Goal: Information Seeking & Learning: Learn about a topic

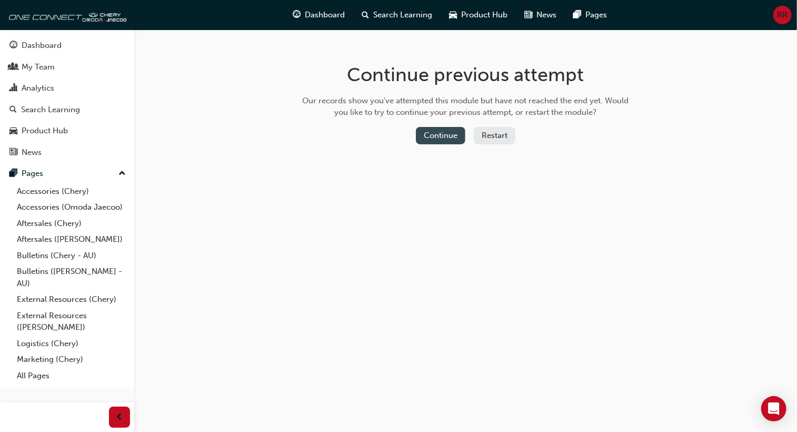
click at [440, 132] on button "Continue" at bounding box center [440, 135] width 49 height 17
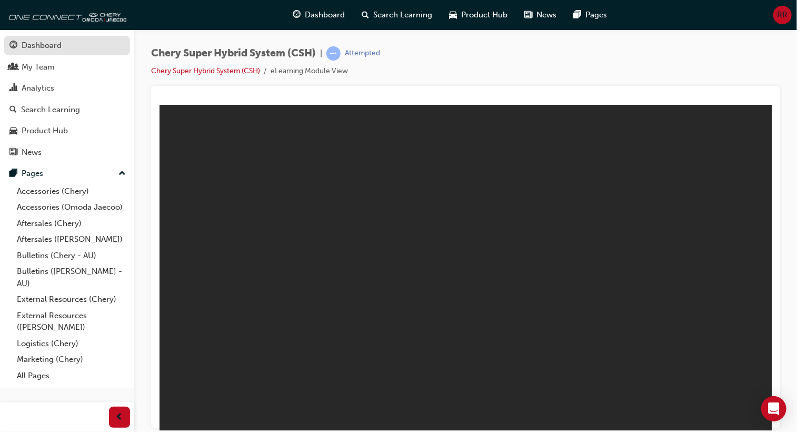
click at [34, 43] on div "Dashboard" at bounding box center [42, 45] width 40 height 12
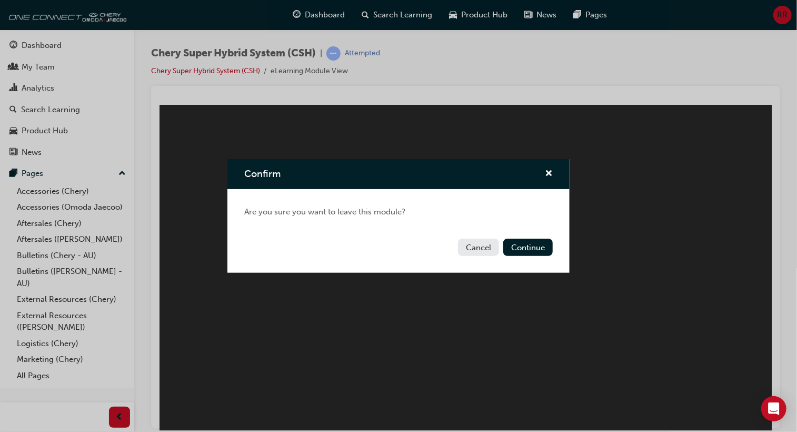
drag, startPoint x: 482, startPoint y: 242, endPoint x: 479, endPoint y: 247, distance: 6.2
click at [479, 247] on button "Cancel" at bounding box center [478, 246] width 41 height 17
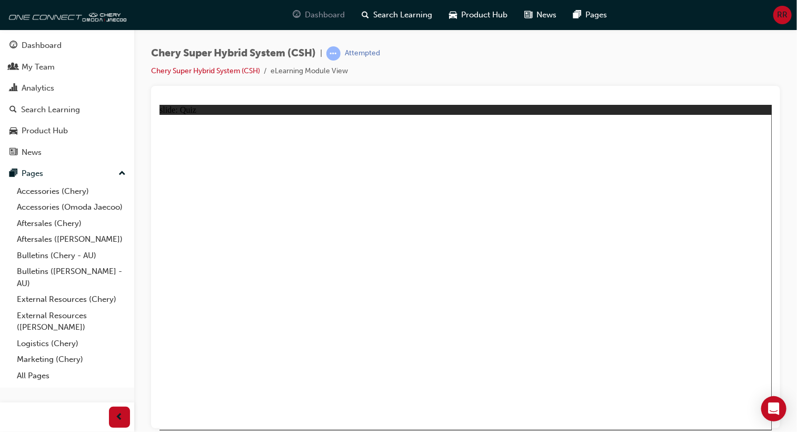
click at [319, 14] on span "Dashboard" at bounding box center [325, 15] width 40 height 12
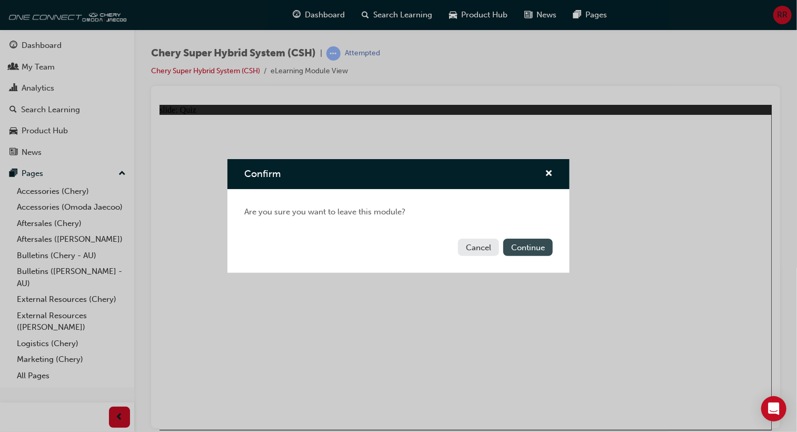
click at [541, 246] on button "Continue" at bounding box center [527, 246] width 49 height 17
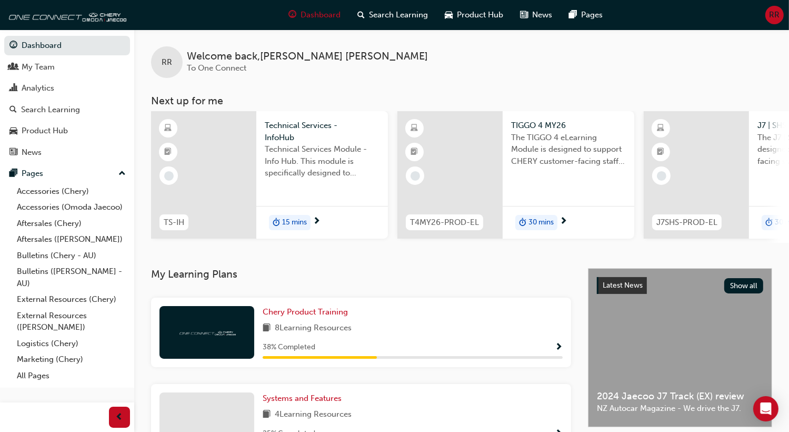
click at [442, 273] on h3 "My Learning Plans" at bounding box center [361, 274] width 420 height 12
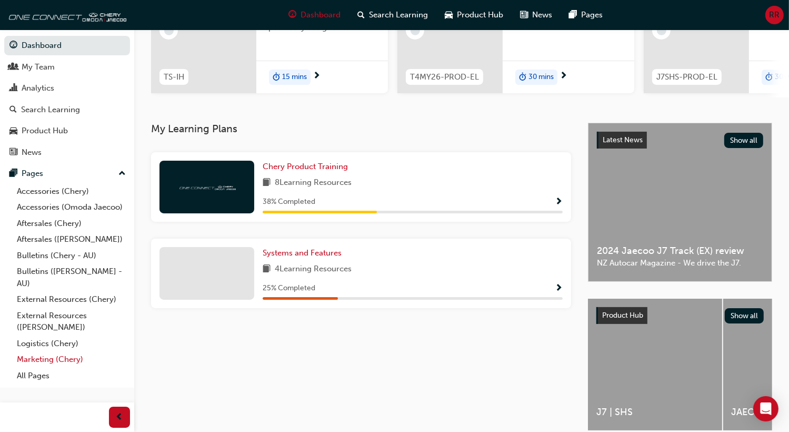
scroll to position [91, 0]
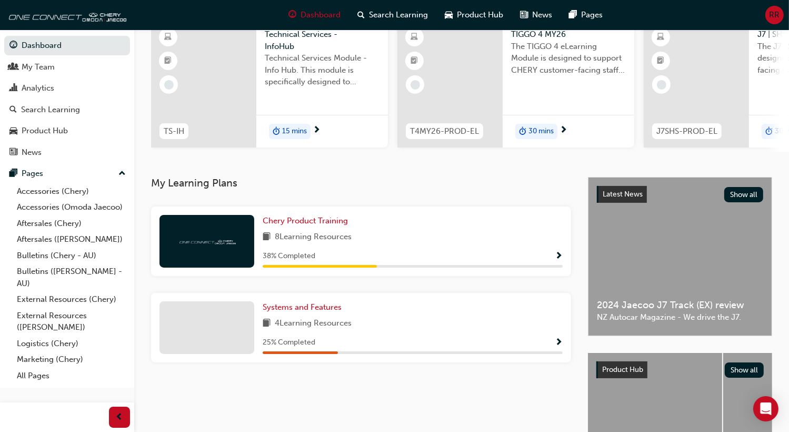
click at [122, 173] on span "up-icon" at bounding box center [121, 174] width 7 height 14
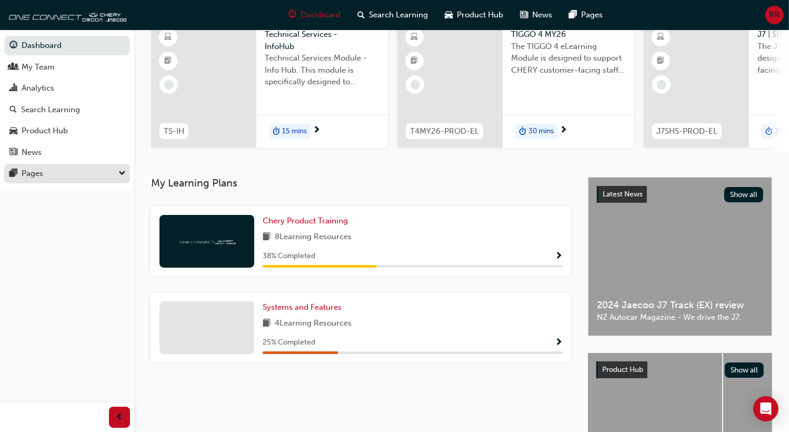
click at [83, 172] on div "Pages" at bounding box center [66, 173] width 115 height 13
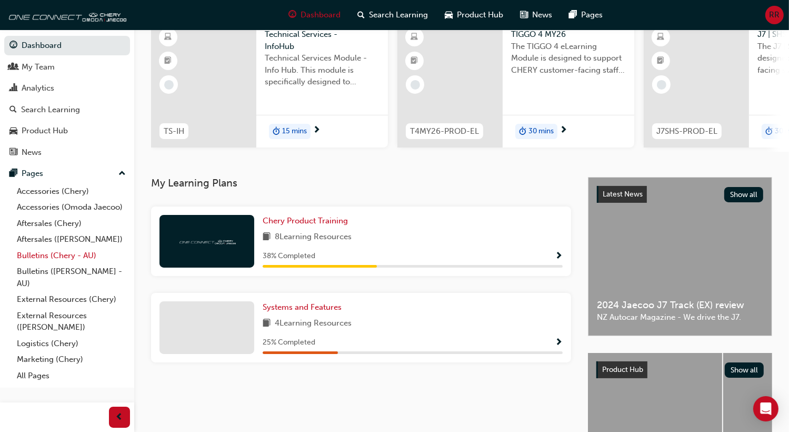
click at [29, 253] on link "Bulletins (Chery - AU)" at bounding box center [71, 255] width 117 height 16
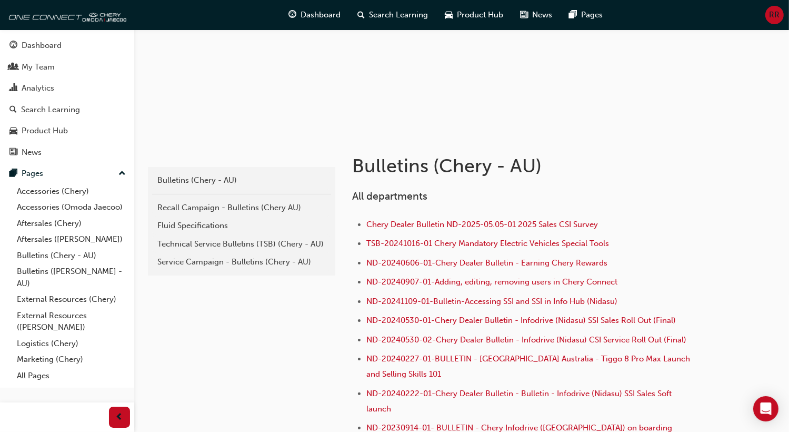
scroll to position [105, 0]
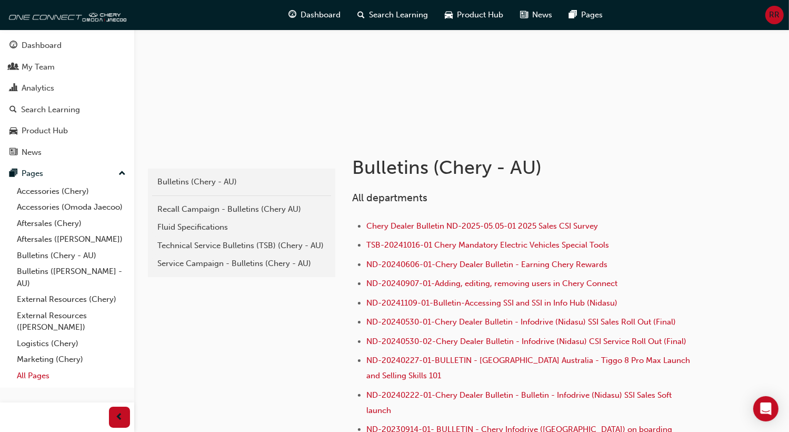
click at [37, 373] on link "All Pages" at bounding box center [71, 375] width 117 height 16
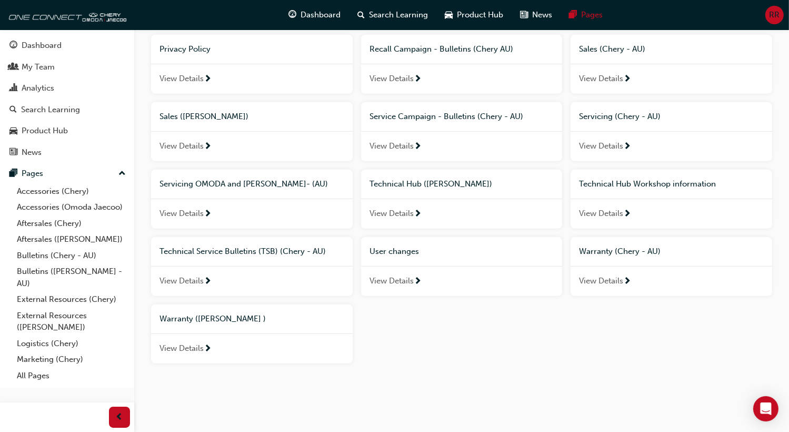
scroll to position [523, 0]
click at [400, 250] on span "User changes" at bounding box center [393, 250] width 49 height 9
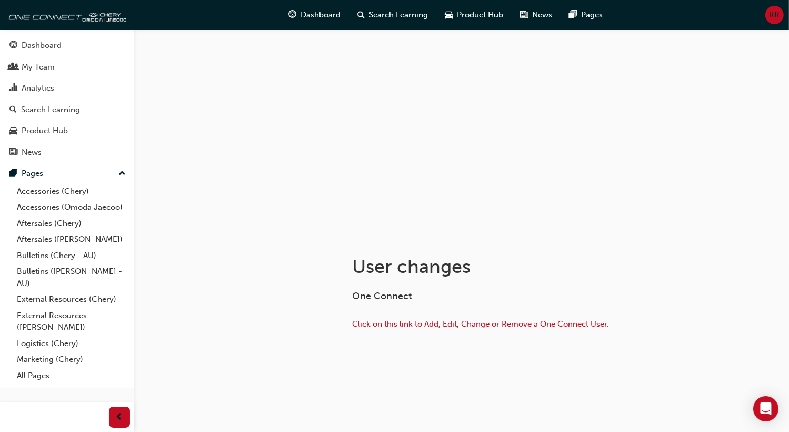
scroll to position [8, 0]
click at [418, 321] on span "Click on this link to Add, Edit, Change or Remove a One Connect User." at bounding box center [480, 321] width 257 height 9
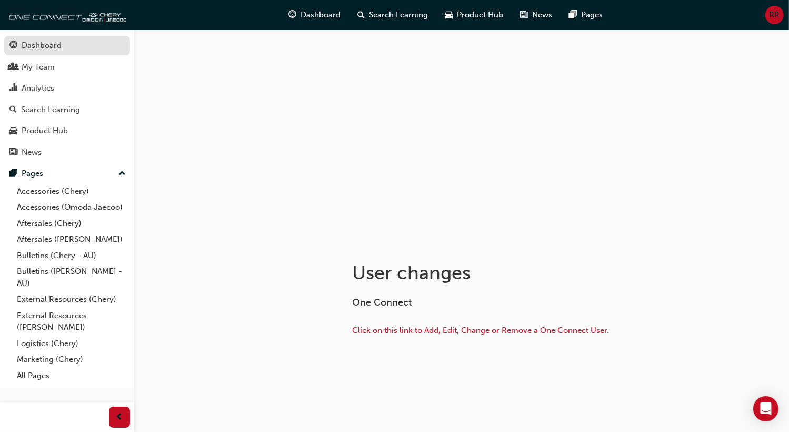
click at [38, 44] on div "Dashboard" at bounding box center [42, 45] width 40 height 12
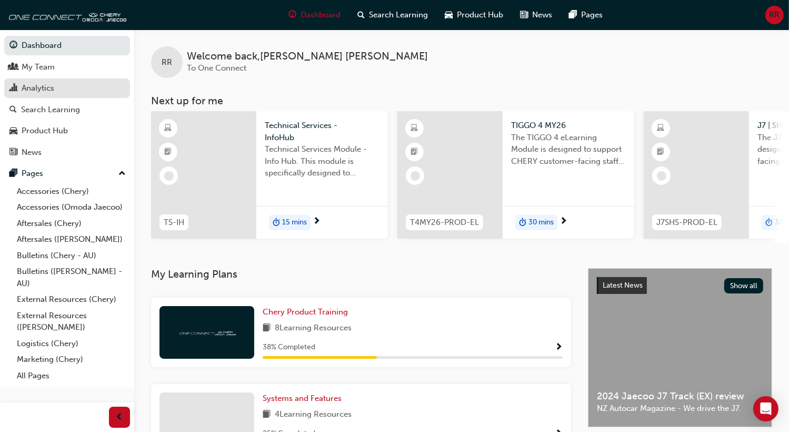
click at [35, 88] on div "Analytics" at bounding box center [38, 88] width 33 height 12
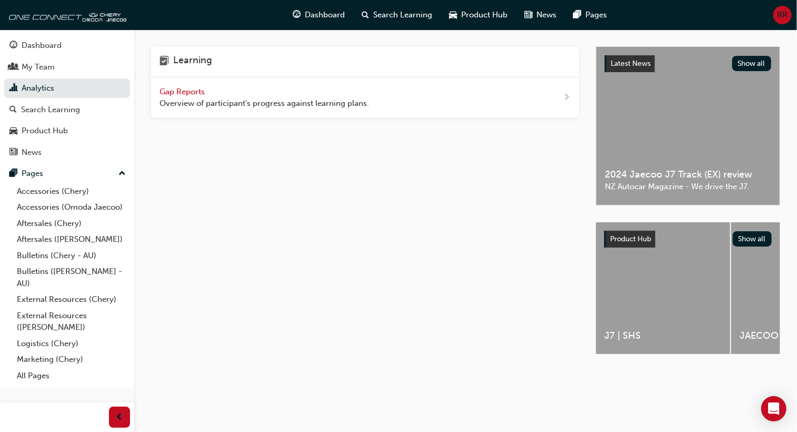
click at [173, 91] on span "Gap Reports" at bounding box center [182, 91] width 47 height 9
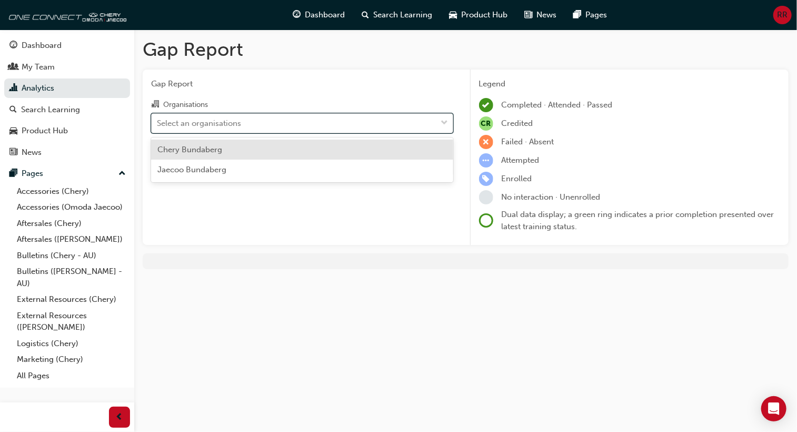
click at [265, 125] on div "Select an organisations" at bounding box center [294, 123] width 285 height 18
click at [158, 125] on input "Organisations option Chery Bundaberg focused, 1 of 2. 2 results available. Use …" at bounding box center [157, 122] width 1 height 9
click at [230, 147] on div "Chery Bundaberg" at bounding box center [302, 149] width 302 height 21
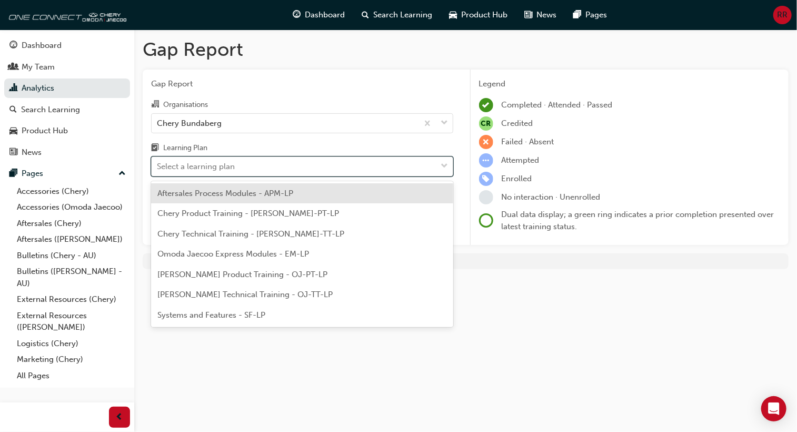
click at [249, 171] on div "Select a learning plan" at bounding box center [294, 166] width 285 height 18
click at [158, 171] on input "Learning Plan option Aftersales Process Modules - APM-LP focused, 1 of 7. 7 res…" at bounding box center [157, 166] width 1 height 9
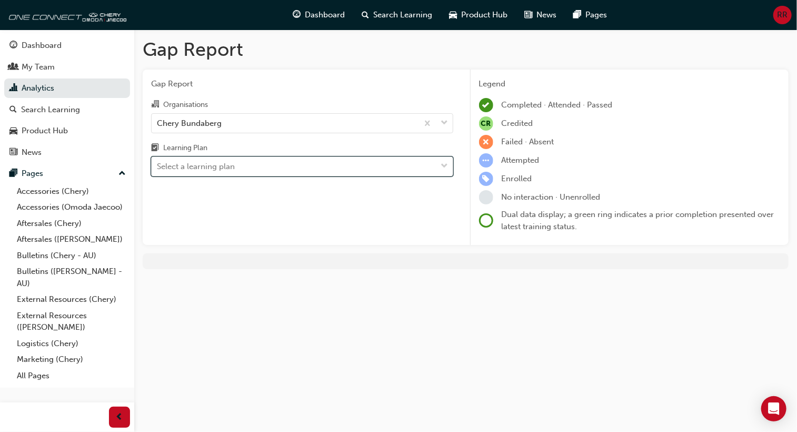
click at [250, 167] on div "Select a learning plan" at bounding box center [294, 166] width 285 height 18
click at [158, 167] on input "Learning Plan 0 results available. Select is focused ,type to refine list, pres…" at bounding box center [157, 166] width 1 height 9
click at [22, 66] on div "My Team" at bounding box center [38, 67] width 33 height 12
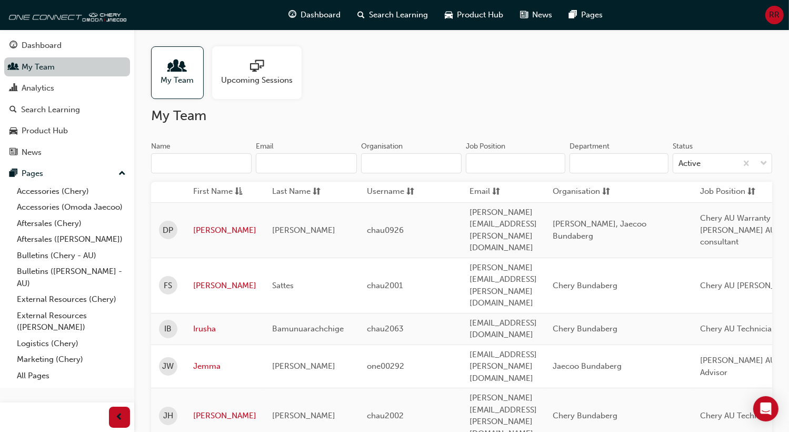
click at [36, 64] on link "My Team" at bounding box center [67, 66] width 126 height 19
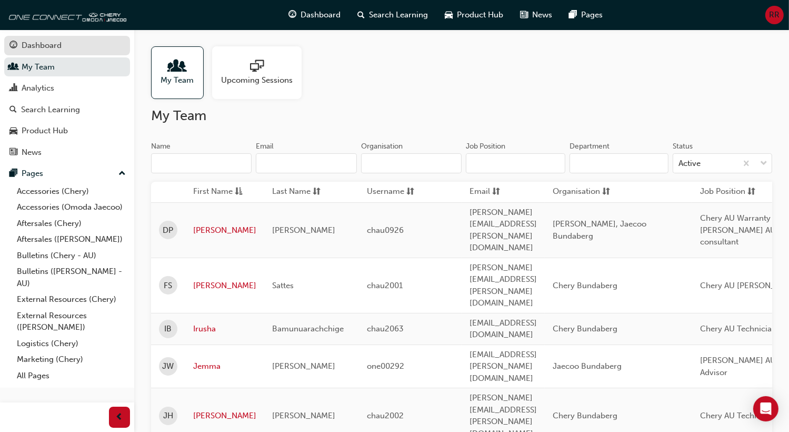
click at [36, 44] on div "Dashboard" at bounding box center [42, 45] width 40 height 12
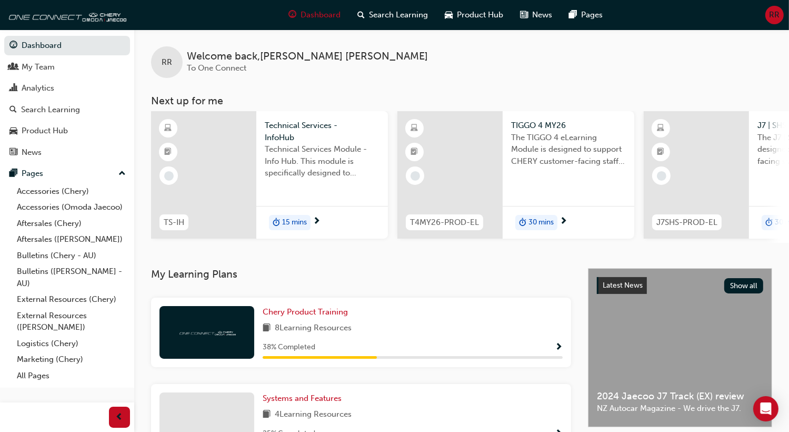
click at [774, 15] on span "RR" at bounding box center [774, 15] width 11 height 12
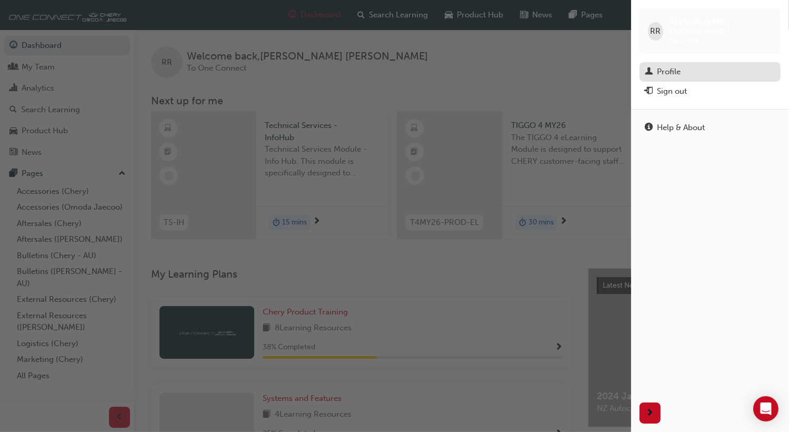
click at [667, 66] on div "Profile" at bounding box center [669, 72] width 24 height 12
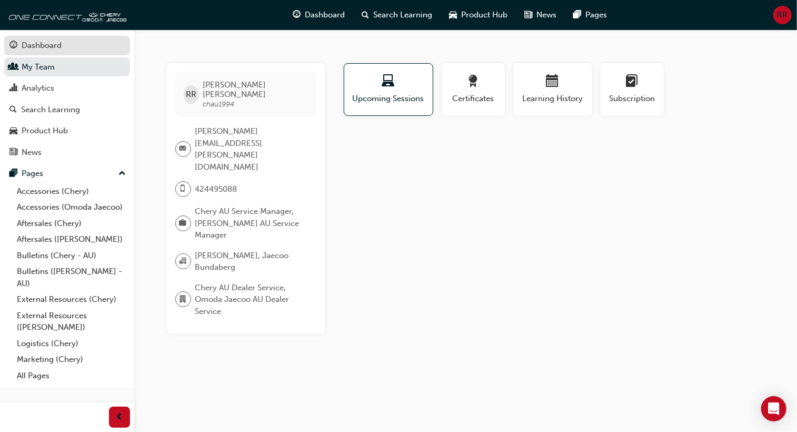
click at [26, 47] on div "Dashboard" at bounding box center [42, 45] width 40 height 12
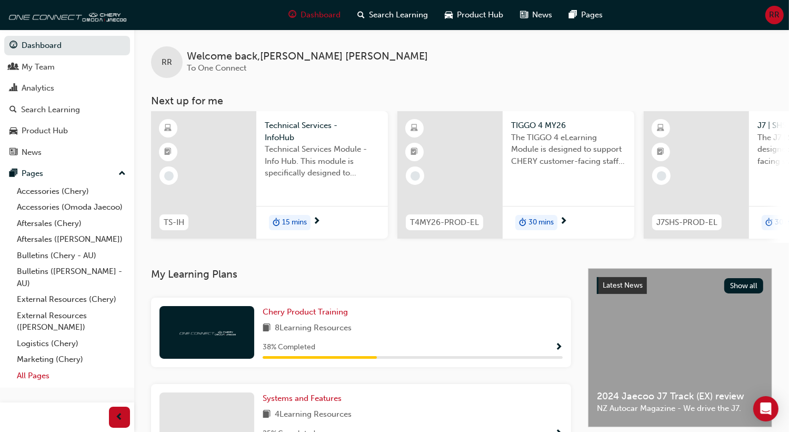
click at [34, 375] on link "All Pages" at bounding box center [71, 375] width 117 height 16
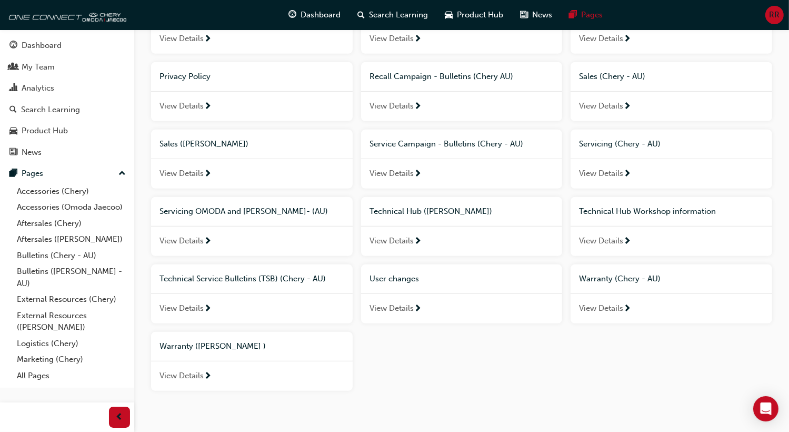
scroll to position [523, 0]
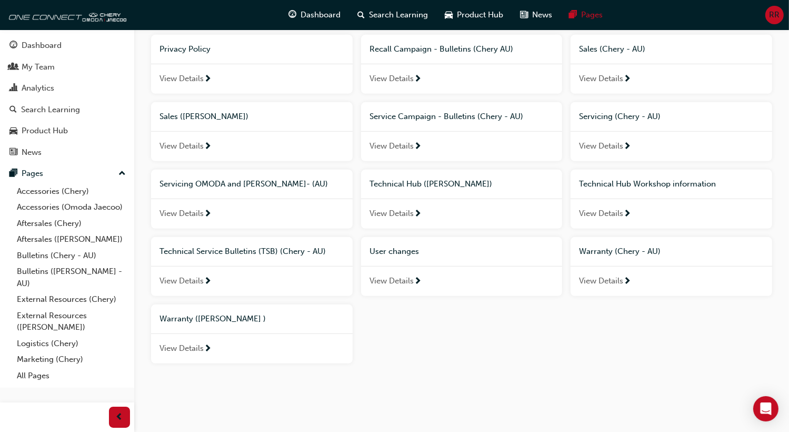
click at [393, 281] on span "View Details" at bounding box center [391, 281] width 44 height 12
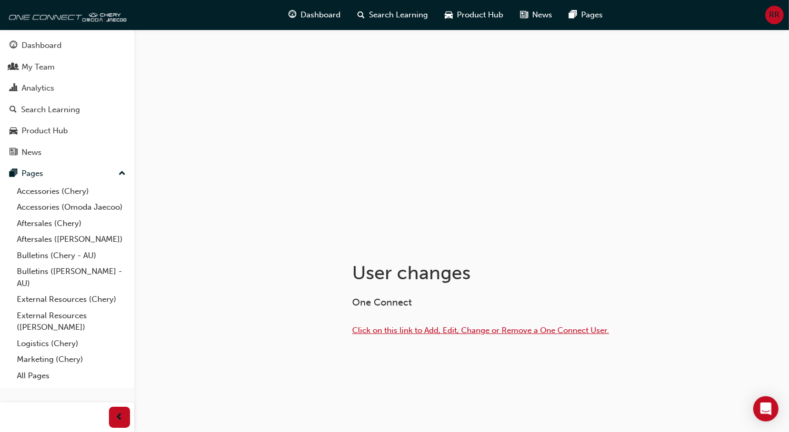
click at [392, 328] on span "Click on this link to Add, Edit, Change or Remove a One Connect User." at bounding box center [480, 329] width 257 height 9
